Goal: Book appointment/travel/reservation

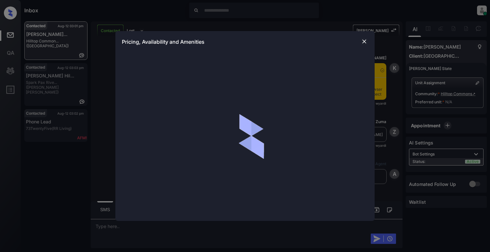
scroll to position [654, 0]
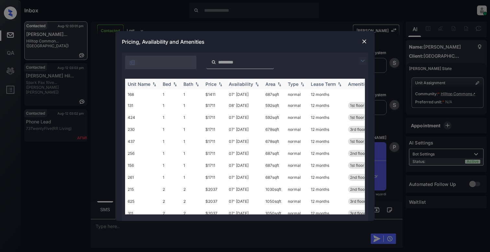
click at [176, 83] on img at bounding box center [175, 84] width 6 height 5
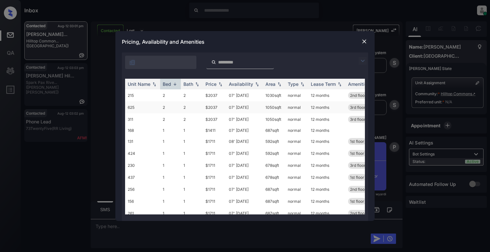
click at [129, 112] on td "625" at bounding box center [142, 107] width 35 height 12
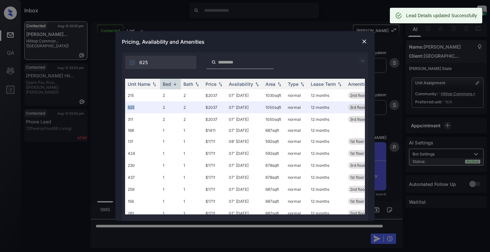
click at [363, 43] on img at bounding box center [364, 41] width 6 height 6
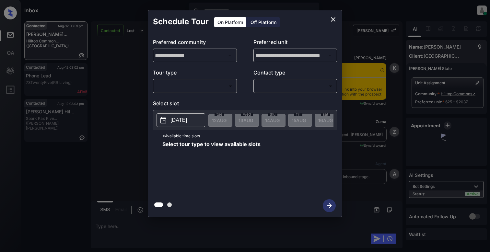
scroll to position [1907, 0]
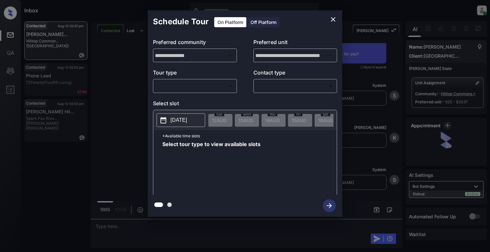
click at [187, 85] on body "Inbox [PERSON_NAME] Online Set yourself offline Set yourself on break Profile S…" at bounding box center [245, 126] width 490 height 252
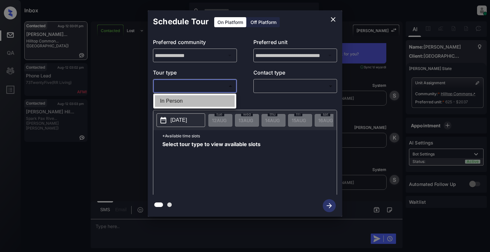
click at [183, 104] on li "In Person" at bounding box center [195, 101] width 80 height 12
type input "********"
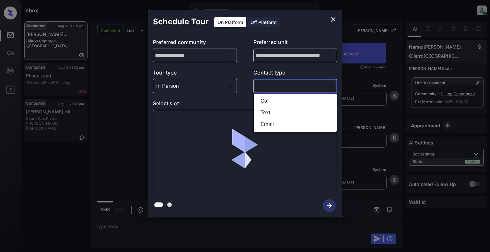
drag, startPoint x: 310, startPoint y: 84, endPoint x: 302, endPoint y: 96, distance: 15.4
click at [310, 84] on body "Inbox Cynthia Montañez Online Set yourself offline Set yourself on break Profil…" at bounding box center [245, 126] width 490 height 252
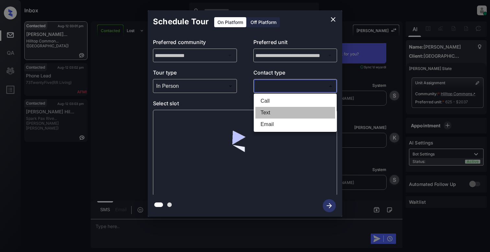
click at [283, 111] on li "Text" at bounding box center [296, 113] width 80 height 12
type input "****"
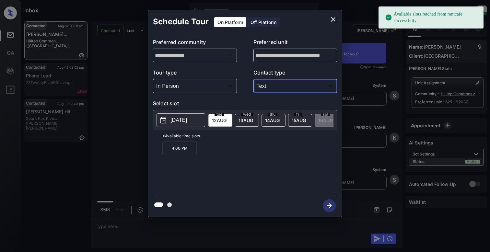
click at [183, 124] on p "[DATE]" at bounding box center [179, 120] width 17 height 8
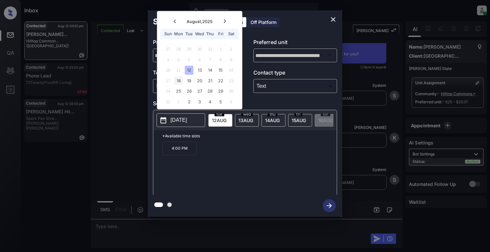
click at [182, 82] on div "18" at bounding box center [178, 80] width 9 height 9
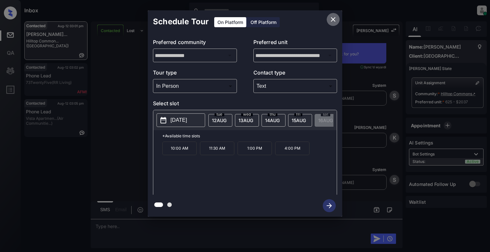
click at [335, 20] on icon "close" at bounding box center [333, 19] width 5 height 5
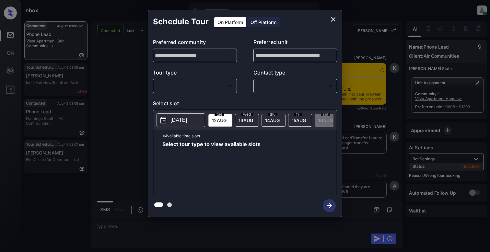
scroll to position [3877, 0]
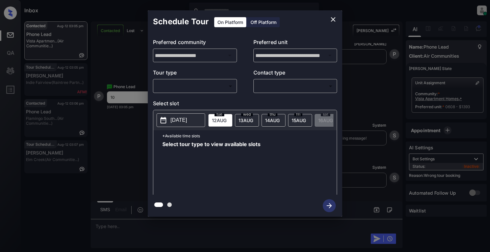
click at [207, 83] on body "Inbox [PERSON_NAME] Online Set yourself offline Set yourself on break Profile S…" at bounding box center [245, 126] width 490 height 252
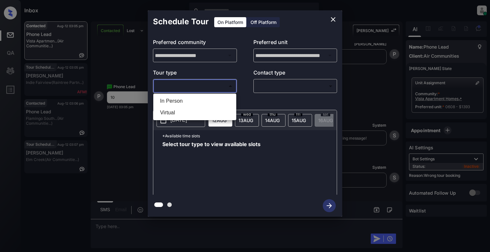
click at [191, 101] on li "In Person" at bounding box center [195, 101] width 80 height 12
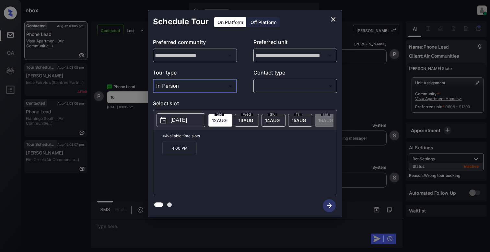
type input "********"
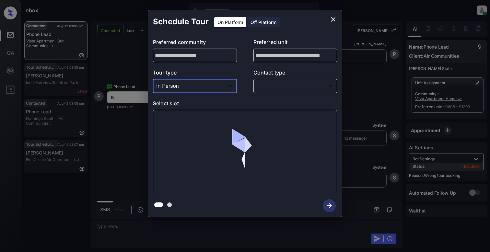
click at [306, 85] on body "Inbox [PERSON_NAME] Online Set yourself offline Set yourself on break Profile S…" at bounding box center [245, 126] width 490 height 252
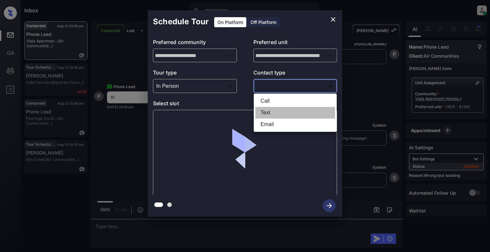
click at [268, 112] on li "Text" at bounding box center [296, 113] width 80 height 12
type input "****"
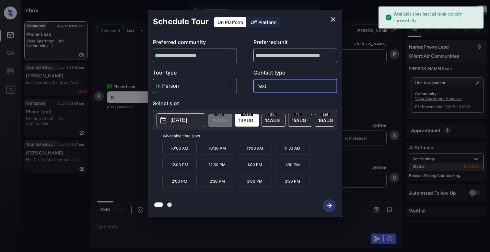
click at [185, 154] on p "10:00 AM" at bounding box center [179, 148] width 34 height 13
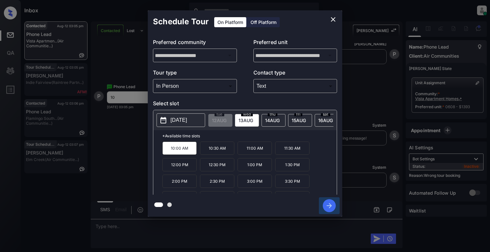
click at [328, 205] on icon "button" at bounding box center [329, 205] width 13 height 13
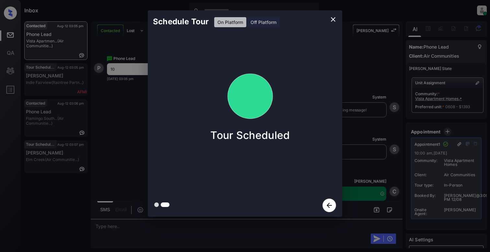
click at [332, 18] on icon "close" at bounding box center [333, 19] width 5 height 5
